Goal: Transaction & Acquisition: Purchase product/service

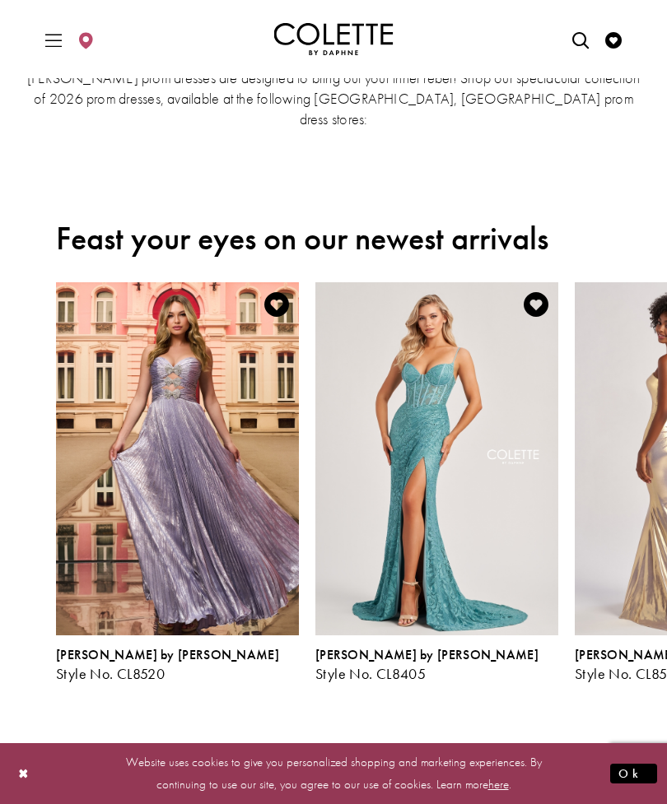
scroll to position [221, 0]
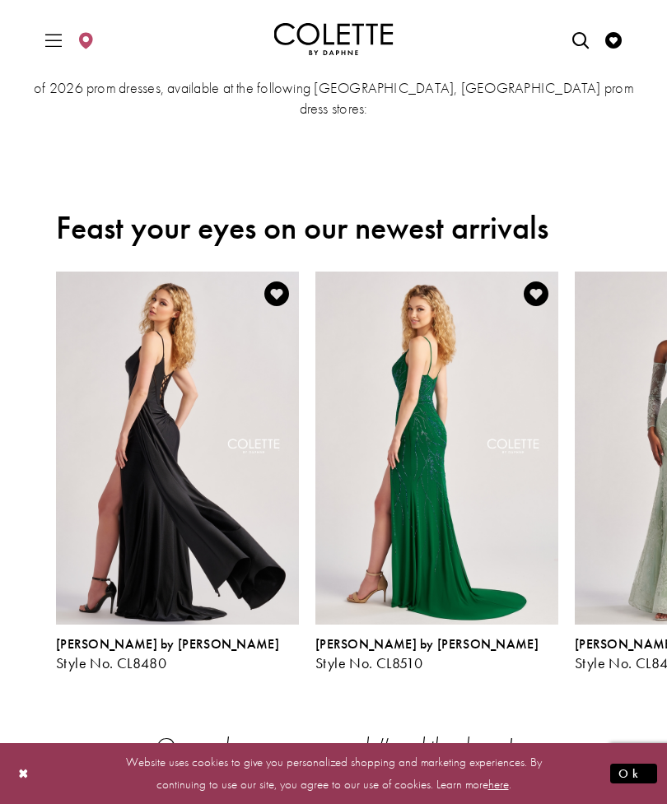
click at [53, 43] on icon "Toggle Main Navigation Menu" at bounding box center [53, 40] width 16 height 16
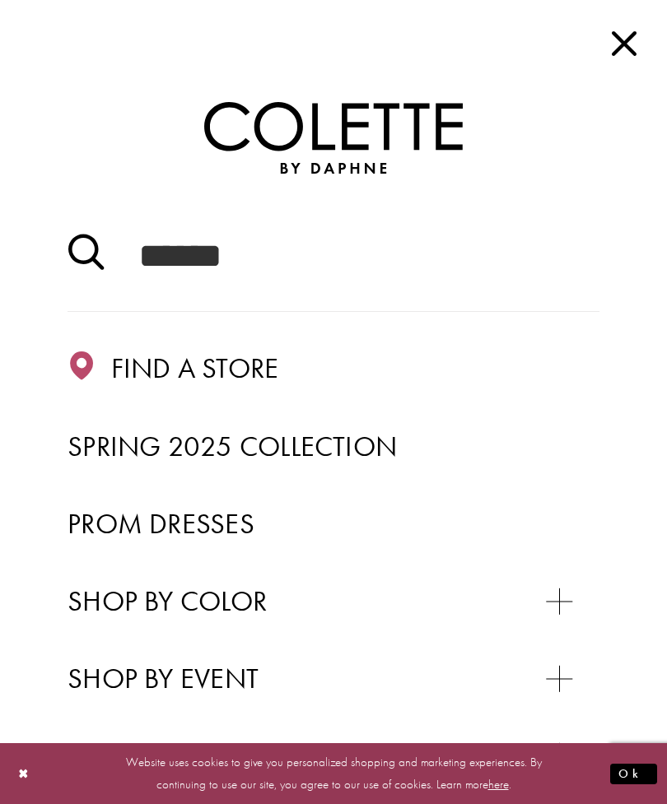
scroll to position [0, 0]
click at [212, 524] on span "Prom Dresses" at bounding box center [160, 523] width 187 height 36
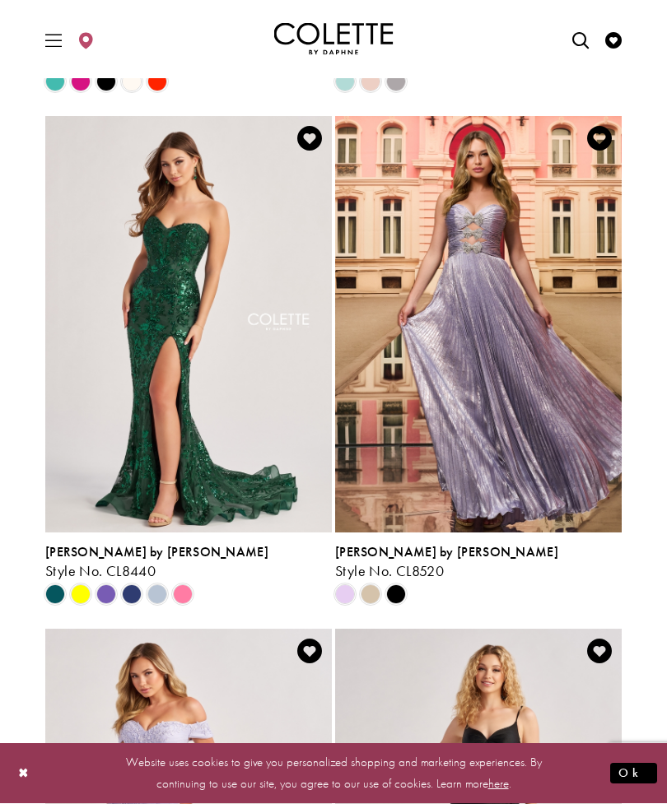
scroll to position [919, 0]
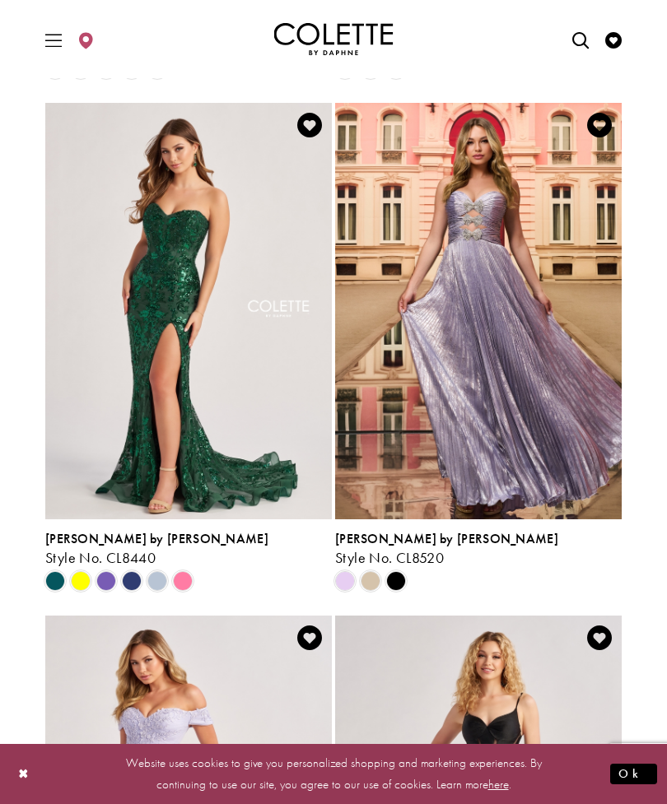
click at [645, 784] on button "Ok" at bounding box center [633, 774] width 47 height 21
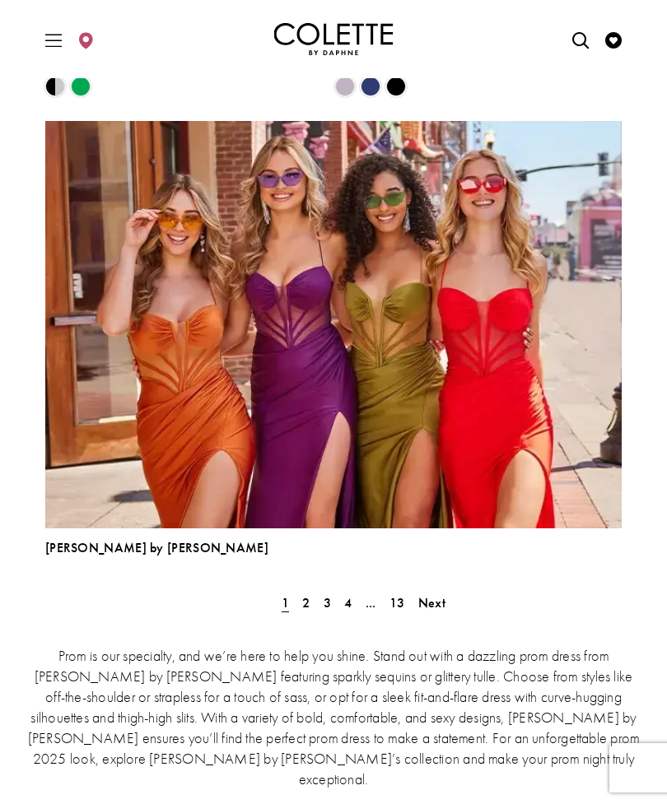
click at [440, 599] on span "Next" at bounding box center [431, 602] width 27 height 17
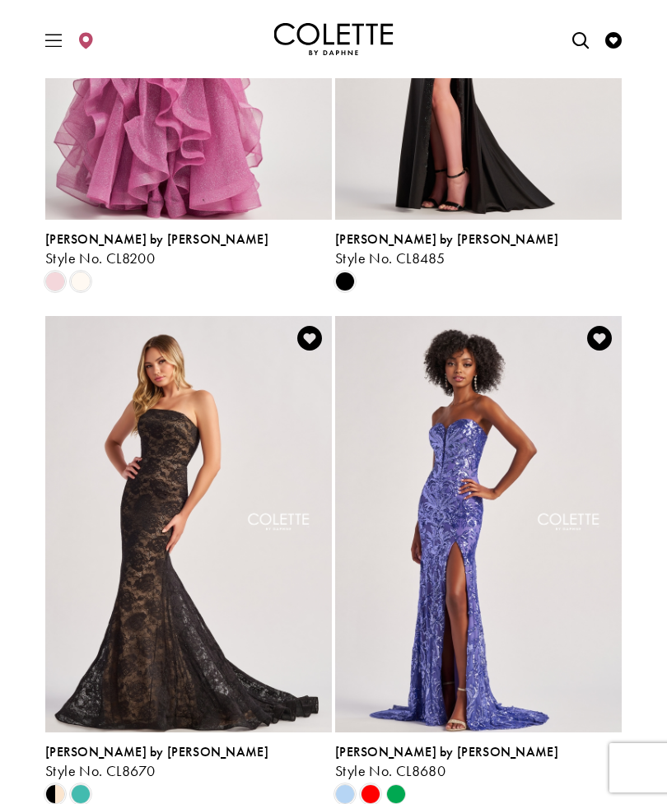
scroll to position [3274, 0]
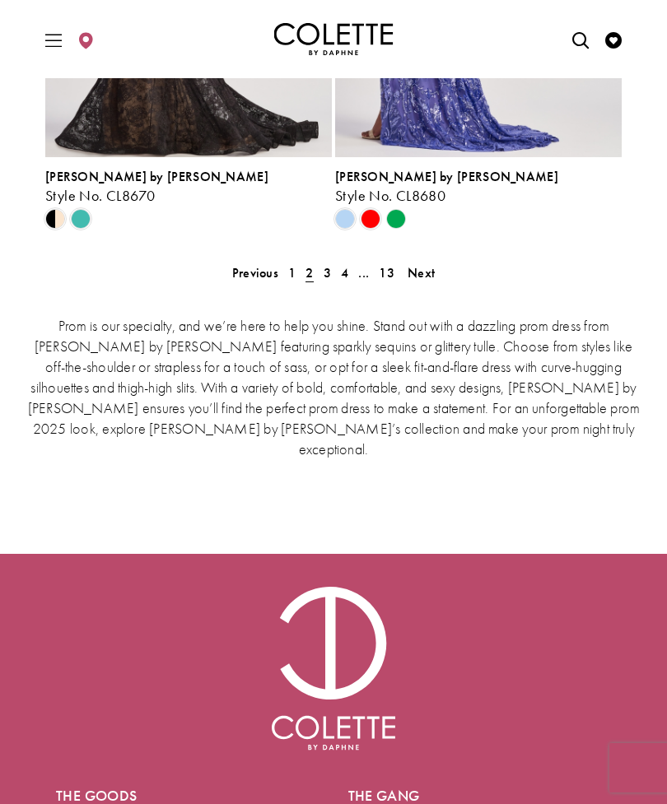
click at [439, 262] on link "Next" at bounding box center [421, 273] width 37 height 24
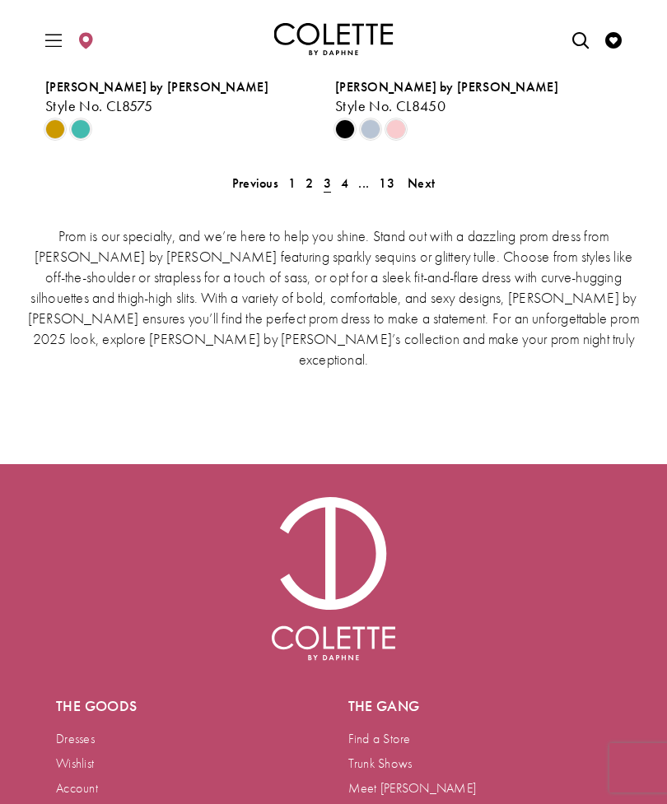
scroll to position [3934, 0]
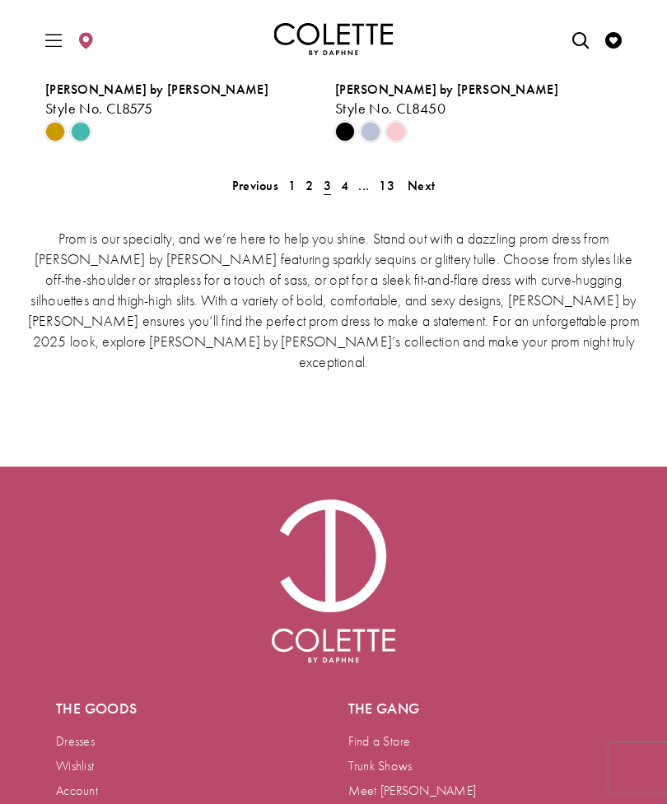
click at [422, 184] on span "Next" at bounding box center [420, 185] width 27 height 17
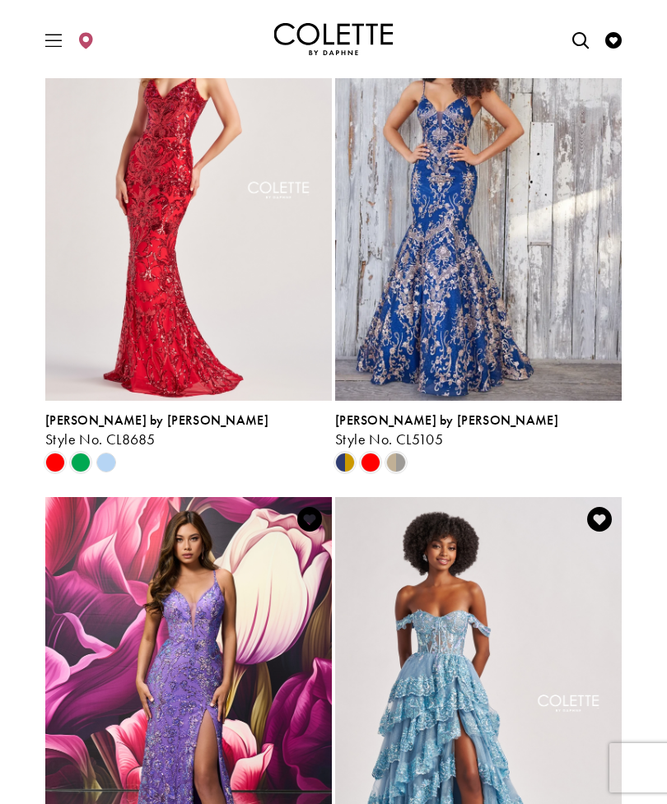
scroll to position [1052, 0]
